Goal: Task Accomplishment & Management: Manage account settings

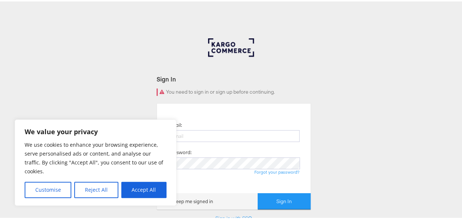
drag, startPoint x: 149, startPoint y: 189, endPoint x: 178, endPoint y: 195, distance: 29.9
click at [149, 189] on button "Accept All" at bounding box center [143, 188] width 45 height 16
checkbox input "true"
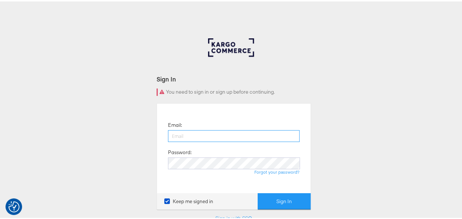
click at [192, 132] on input "email" at bounding box center [234, 134] width 132 height 12
type input "[EMAIL_ADDRESS][DOMAIN_NAME]"
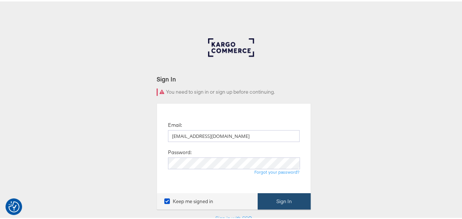
click at [274, 196] on button "Sign In" at bounding box center [284, 199] width 53 height 17
